Goal: Use online tool/utility: Use online tool/utility

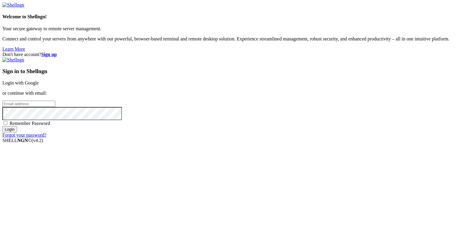
click at [39, 85] on link "Login with Google" at bounding box center [20, 82] width 36 height 5
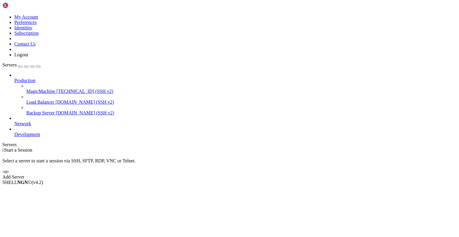
click at [34, 89] on span "MagicMachine" at bounding box center [40, 91] width 29 height 5
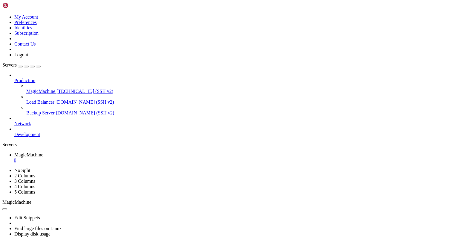
scroll to position [915, 0]
drag, startPoint x: 203, startPoint y: 332, endPoint x: 191, endPoint y: 372, distance: 41.9
drag, startPoint x: 16, startPoint y: 318, endPoint x: 169, endPoint y: 343, distance: 155.7
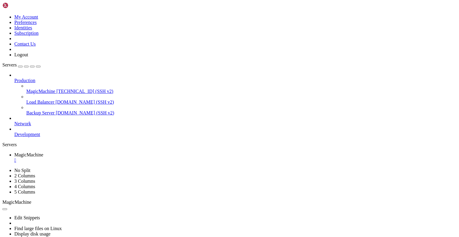
drag, startPoint x: 4, startPoint y: 312, endPoint x: 113, endPoint y: 382, distance: 129.3
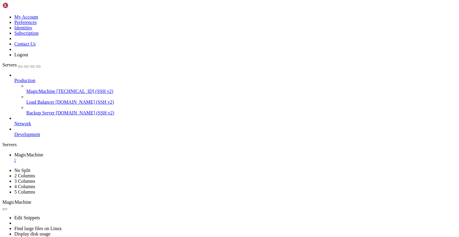
drag, startPoint x: 53, startPoint y: 448, endPoint x: 4, endPoint y: 315, distance: 141.5
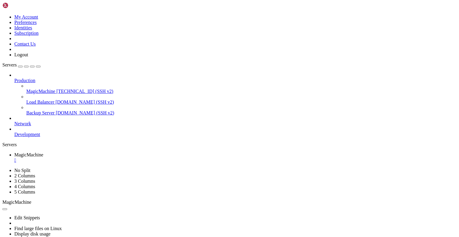
drag, startPoint x: 4, startPoint y: 313, endPoint x: 48, endPoint y: 357, distance: 61.8
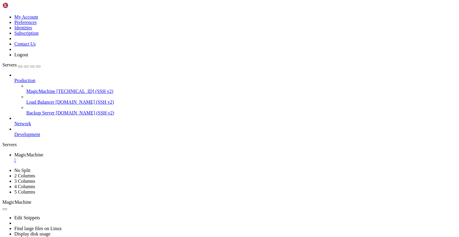
drag, startPoint x: 40, startPoint y: 446, endPoint x: 5, endPoint y: 315, distance: 135.6
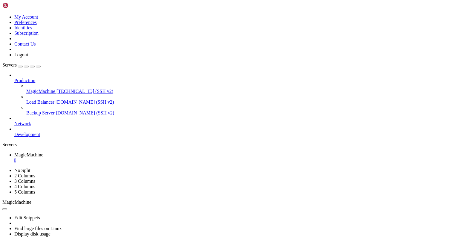
drag, startPoint x: 16, startPoint y: 303, endPoint x: 90, endPoint y: 324, distance: 77.2
drag, startPoint x: 200, startPoint y: 394, endPoint x: 155, endPoint y: 379, distance: 47.7
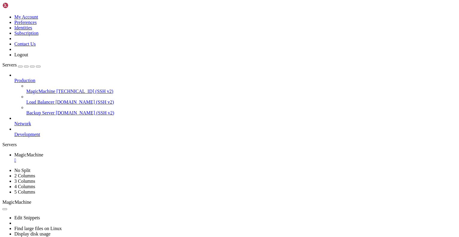
drag, startPoint x: 113, startPoint y: 424, endPoint x: 226, endPoint y: 423, distance: 112.8
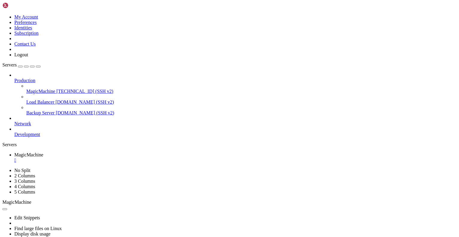
drag, startPoint x: 211, startPoint y: 368, endPoint x: 197, endPoint y: 381, distance: 20.1
drag, startPoint x: 205, startPoint y: 375, endPoint x: 211, endPoint y: 403, distance: 28.9
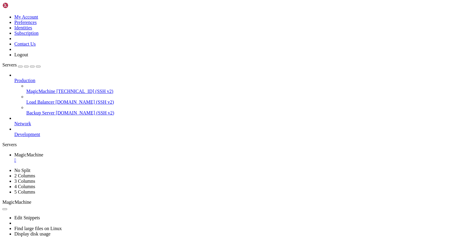
drag, startPoint x: 3, startPoint y: 357, endPoint x: 16, endPoint y: 368, distance: 16.8
drag, startPoint x: 4, startPoint y: 360, endPoint x: 9, endPoint y: 363, distance: 6.4
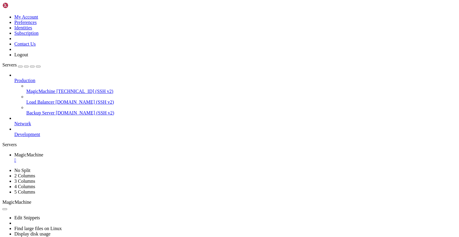
drag, startPoint x: 6, startPoint y: 358, endPoint x: 54, endPoint y: 442, distance: 97.0
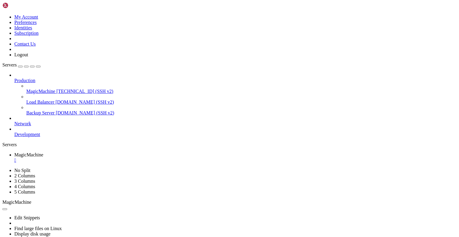
drag, startPoint x: 251, startPoint y: 368, endPoint x: 190, endPoint y: 344, distance: 65.2
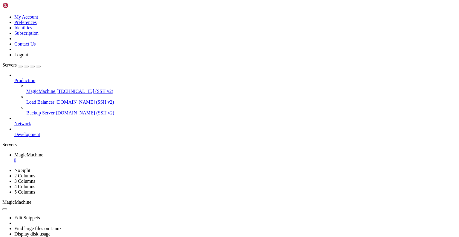
drag, startPoint x: 115, startPoint y: 436, endPoint x: 123, endPoint y: 442, distance: 10.3
